Goal: Task Accomplishment & Management: Manage account settings

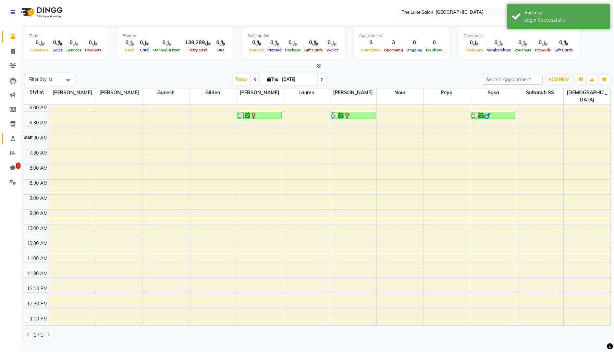
click at [15, 138] on span at bounding box center [13, 139] width 12 height 8
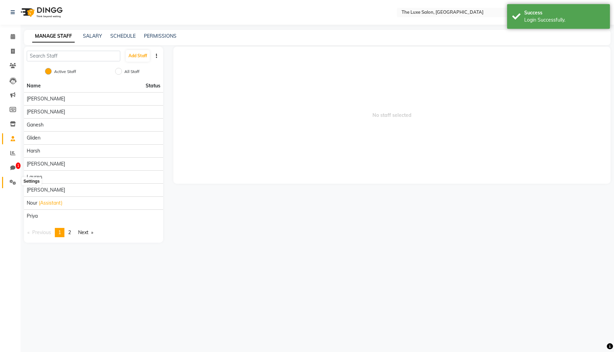
click at [14, 181] on icon at bounding box center [13, 182] width 7 height 5
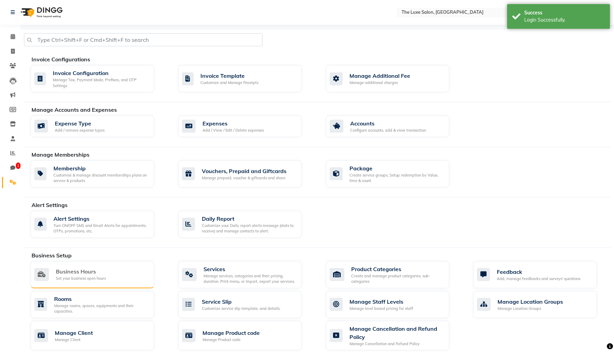
click at [98, 288] on div "Business Hours Set your business open hours" at bounding box center [93, 274] width 124 height 27
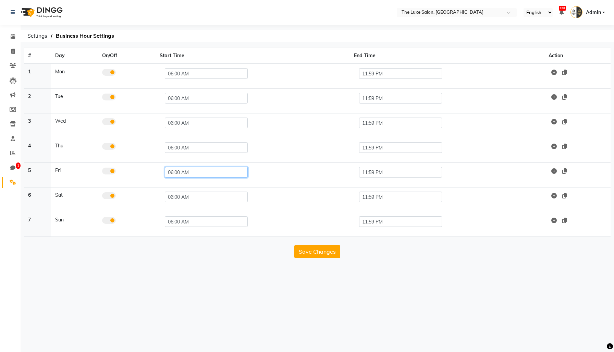
click at [173, 178] on input "06:00 AM" at bounding box center [206, 172] width 83 height 11
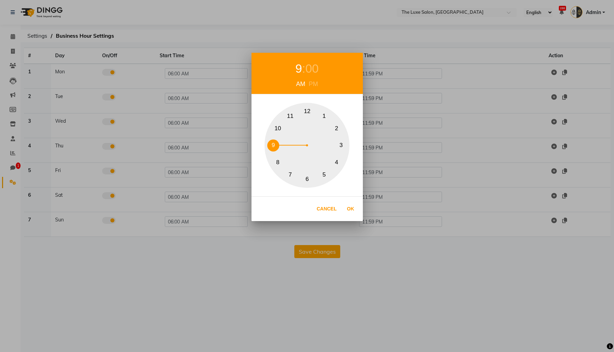
click at [273, 145] on button "9" at bounding box center [273, 145] width 12 height 12
click at [349, 207] on button "Ok" at bounding box center [351, 209] width 14 height 14
type input "09:00 AM"
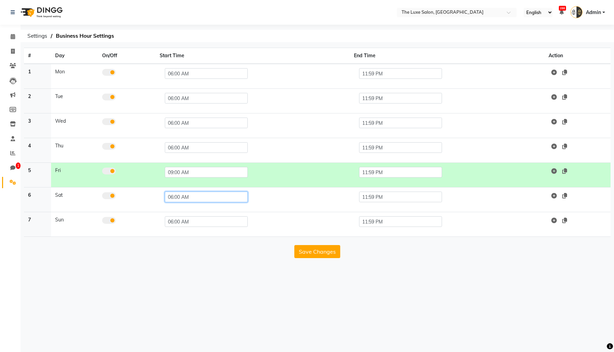
click at [175, 202] on input "06:00 AM" at bounding box center [206, 197] width 83 height 11
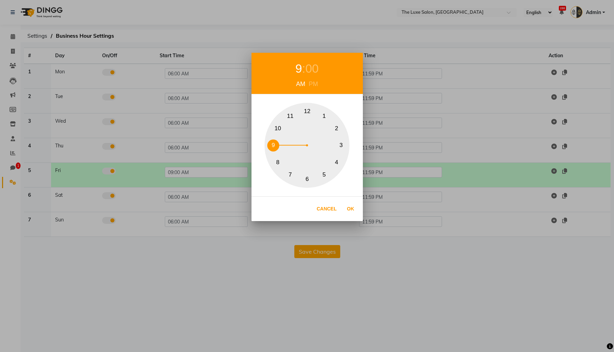
click at [276, 141] on button "9" at bounding box center [273, 145] width 12 height 12
click at [348, 212] on button "Ok" at bounding box center [351, 209] width 14 height 14
type input "09:00 AM"
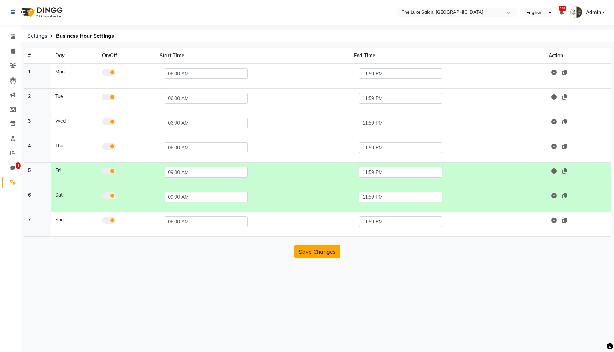
click at [315, 258] on button "Save Changes" at bounding box center [317, 251] width 46 height 13
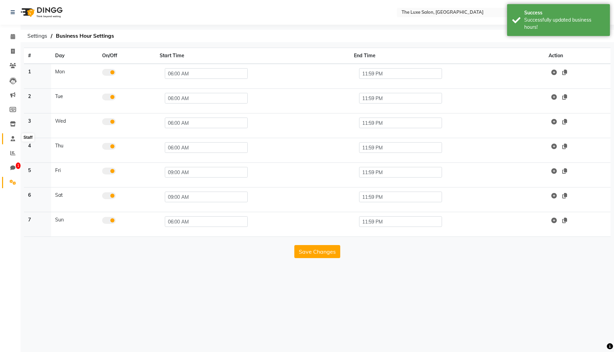
click at [12, 139] on icon at bounding box center [13, 138] width 4 height 5
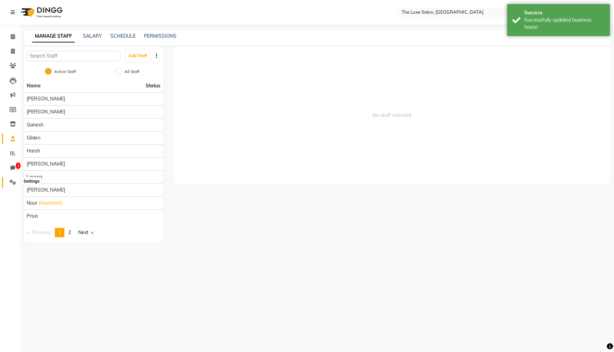
click at [10, 181] on icon at bounding box center [13, 182] width 7 height 5
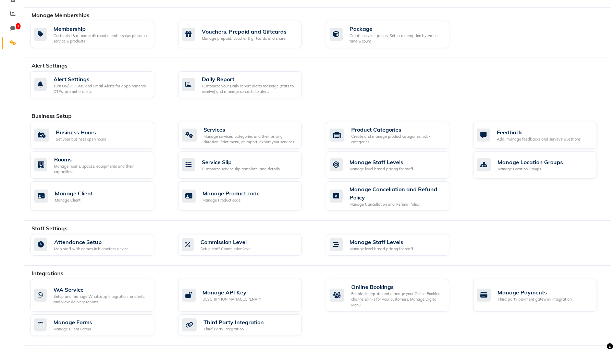
scroll to position [227, 0]
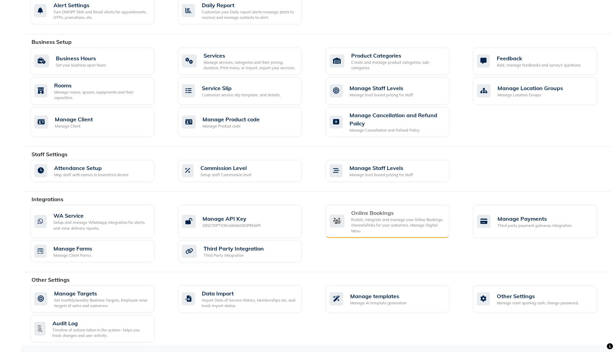
click at [378, 214] on div "Online Bookings" at bounding box center [397, 213] width 93 height 8
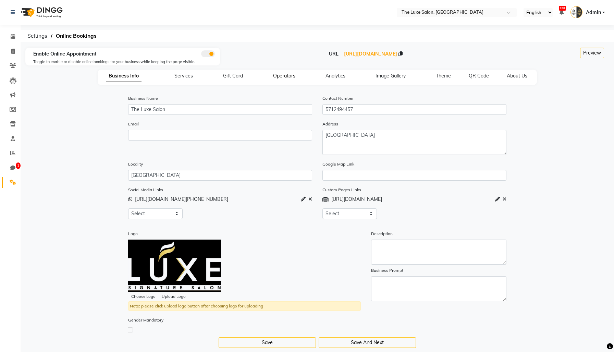
click at [280, 79] on span "Operators" at bounding box center [284, 76] width 22 height 6
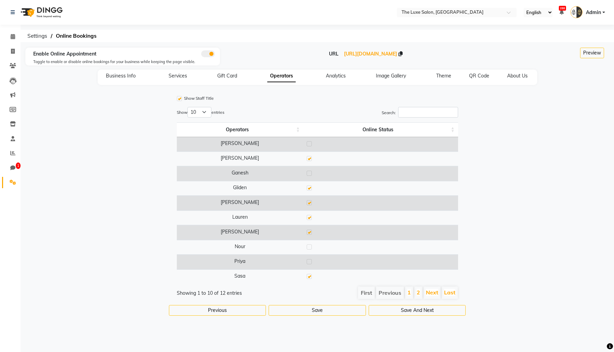
click at [238, 166] on td "[PERSON_NAME]" at bounding box center [240, 158] width 127 height 15
copy td "[PERSON_NAME]"
click at [37, 39] on span "Settings" at bounding box center [37, 36] width 27 height 12
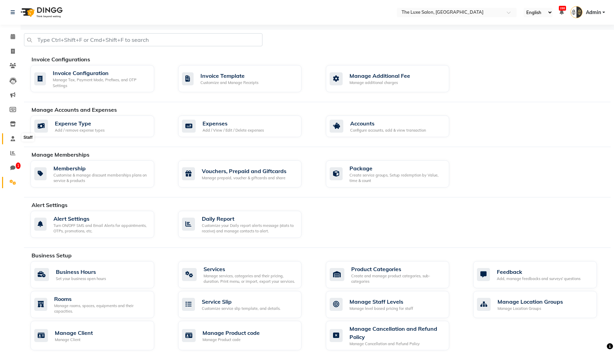
click at [10, 139] on span at bounding box center [13, 139] width 12 height 8
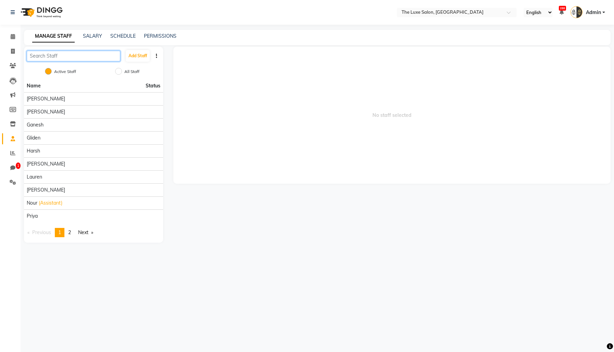
click at [77, 60] on input "text" at bounding box center [74, 56] width 94 height 11
paste input "[PERSON_NAME]"
type input "[PERSON_NAME]"
click at [59, 92] on li "Name Status" at bounding box center [93, 86] width 139 height 13
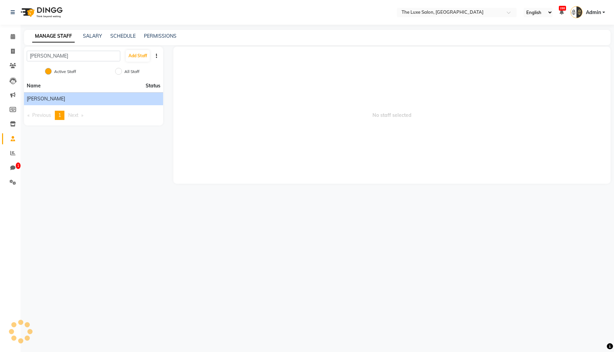
click at [59, 105] on li "[PERSON_NAME]" at bounding box center [93, 98] width 139 height 13
click at [29, 102] on span "[PERSON_NAME]" at bounding box center [46, 98] width 38 height 7
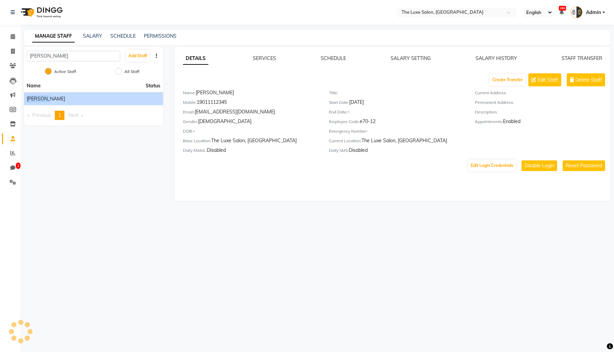
click at [29, 102] on span "[PERSON_NAME]" at bounding box center [46, 98] width 38 height 7
click at [338, 61] on link "SCHEDULE" at bounding box center [333, 58] width 25 height 6
